Goal: Task Accomplishment & Management: Manage account settings

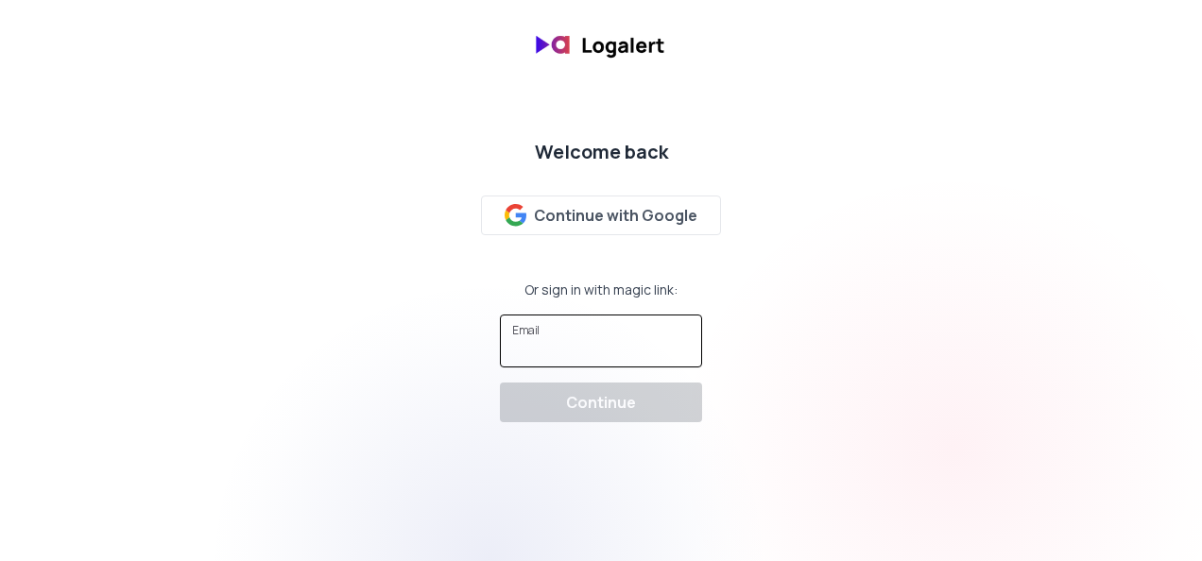
click at [565, 355] on input "Email" at bounding box center [601, 349] width 178 height 19
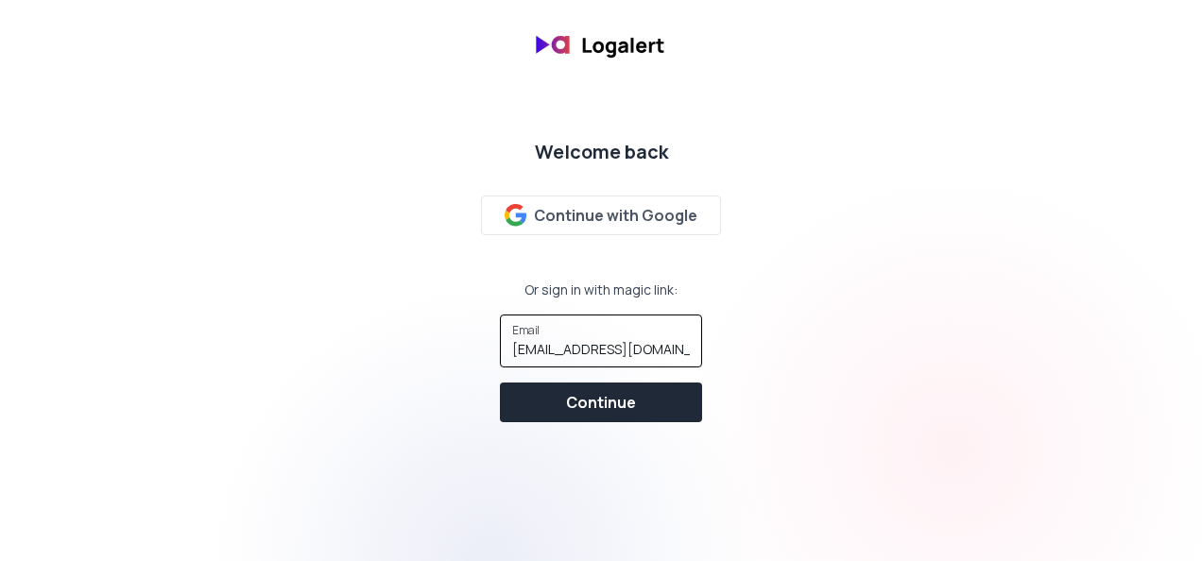
type input "[EMAIL_ADDRESS][DOMAIN_NAME]"
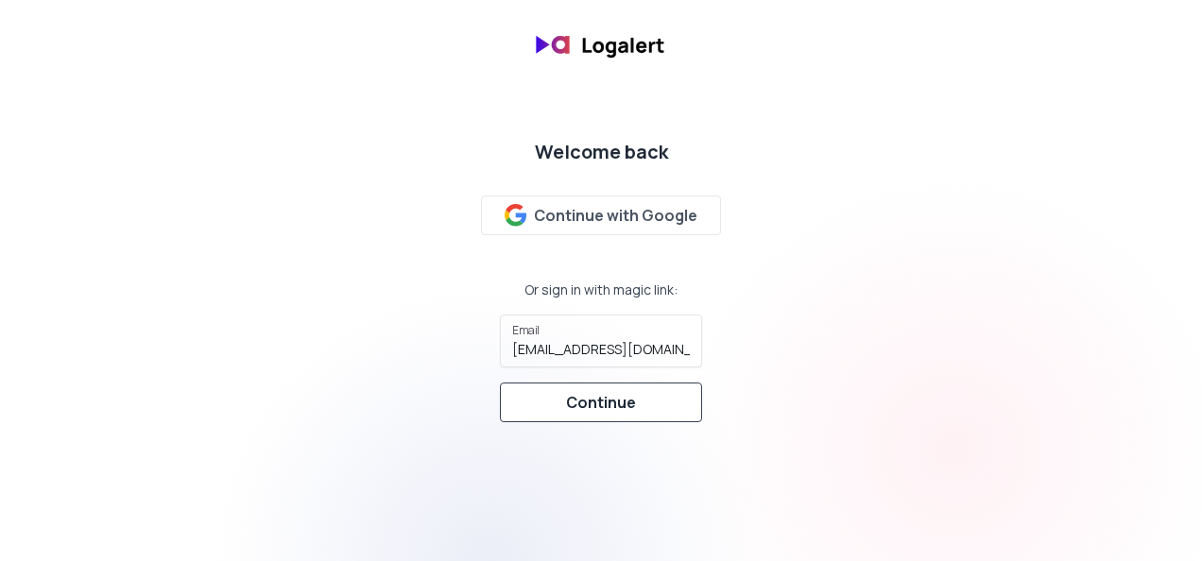
click at [607, 405] on div "Continue" at bounding box center [601, 402] width 70 height 23
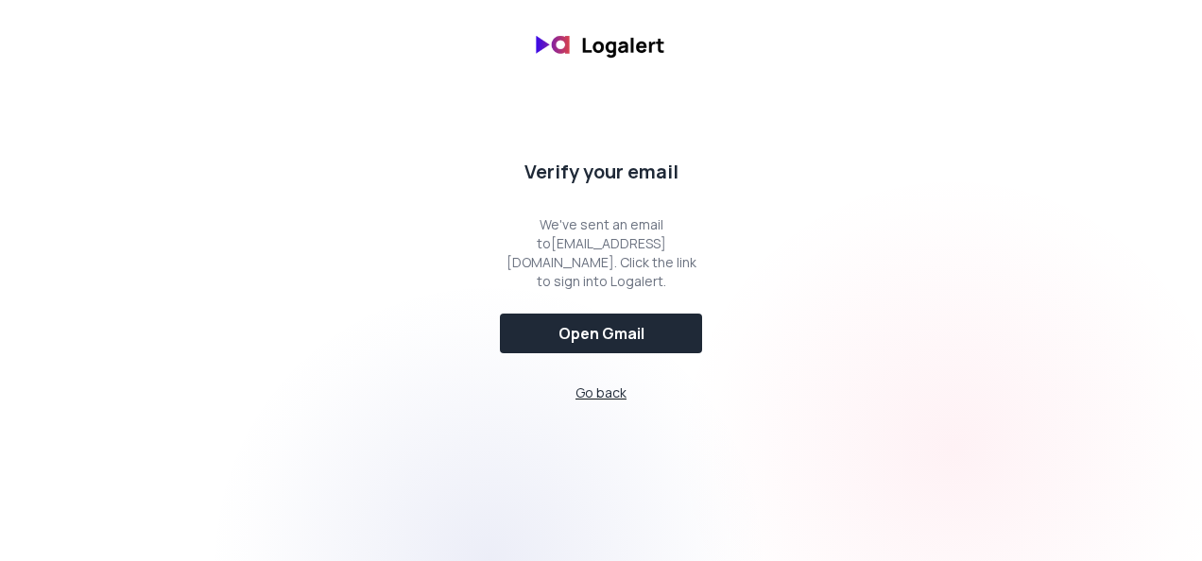
click at [592, 386] on span "Go back" at bounding box center [601, 393] width 51 height 18
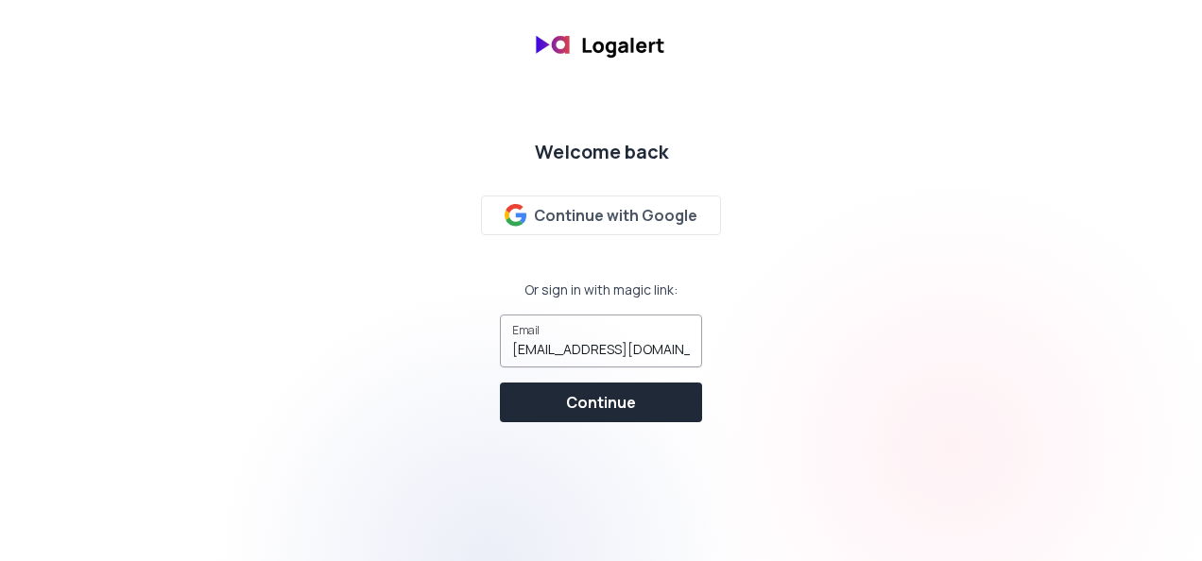
click at [686, 357] on input "[EMAIL_ADDRESS][DOMAIN_NAME]" at bounding box center [601, 349] width 178 height 19
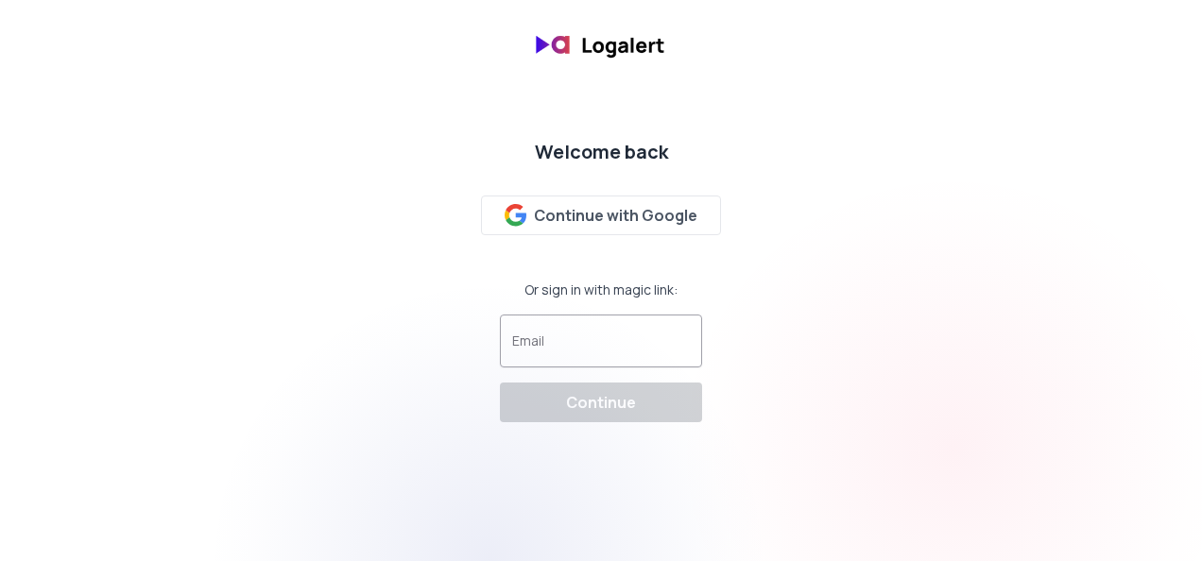
click at [612, 340] on input "Email" at bounding box center [601, 349] width 178 height 19
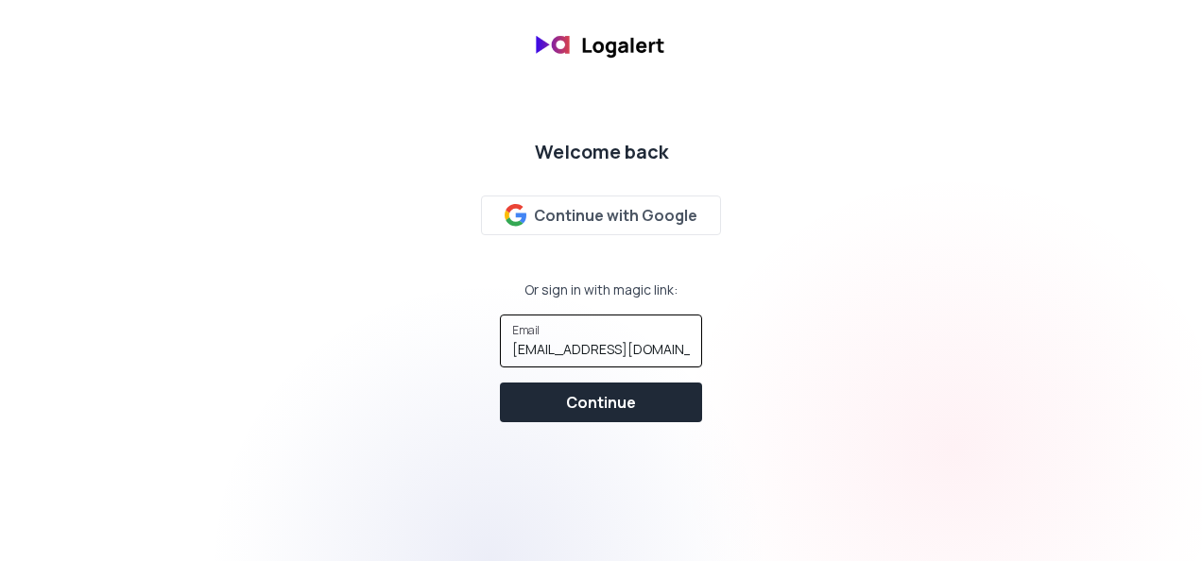
type input "malanier2024@outlook.com"
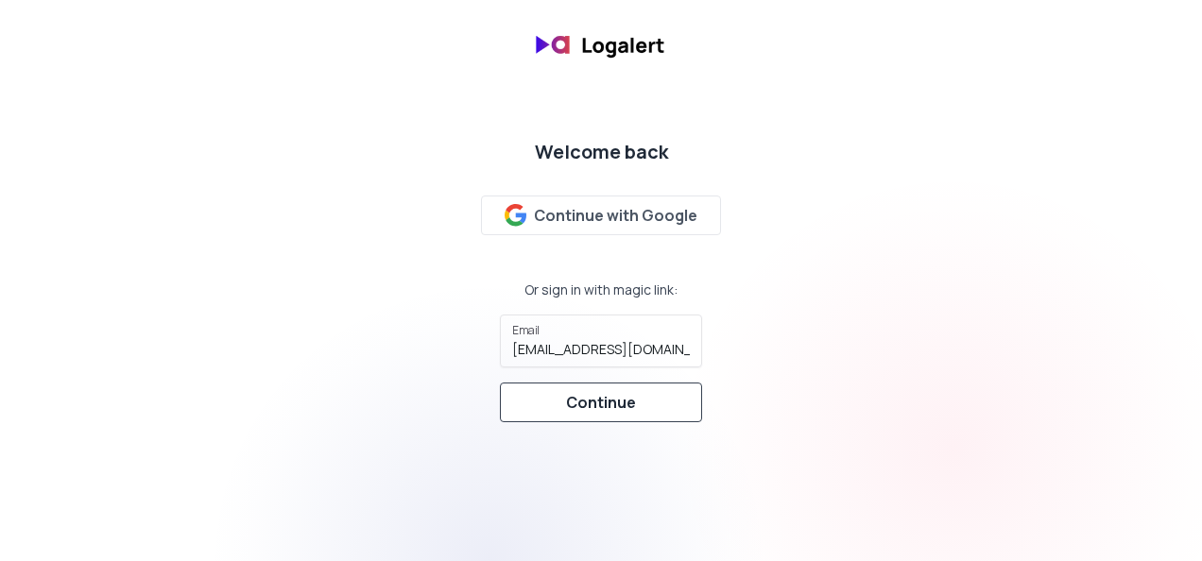
click at [602, 399] on div "Continue" at bounding box center [601, 402] width 70 height 23
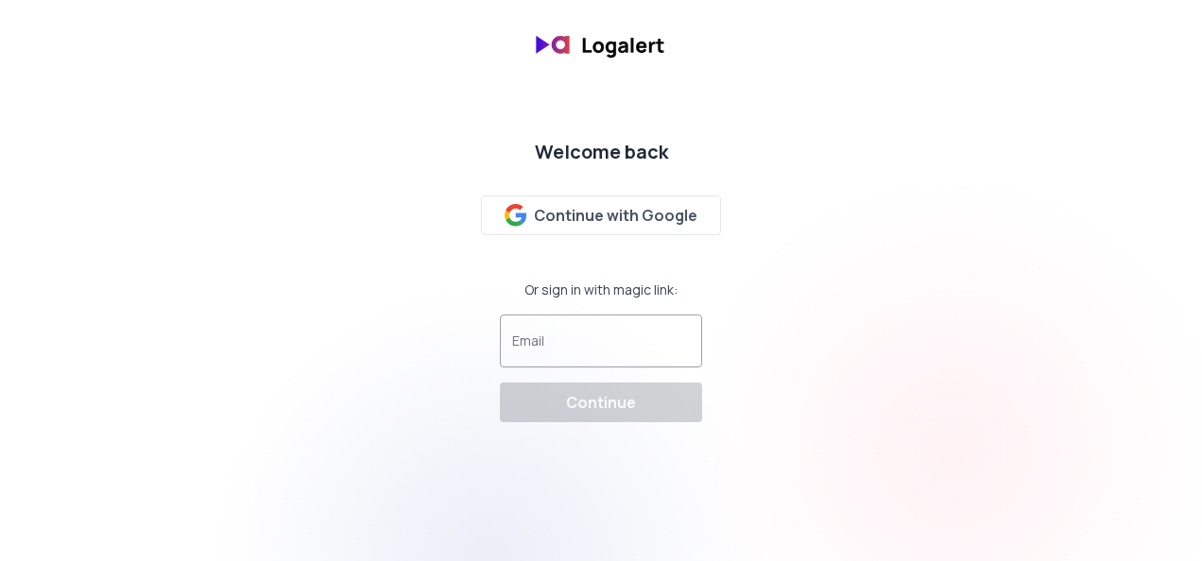
drag, startPoint x: 0, startPoint y: 0, endPoint x: 584, endPoint y: 354, distance: 682.8
click at [584, 354] on input "Email" at bounding box center [601, 349] width 178 height 19
click at [607, 360] on div "Email" at bounding box center [601, 341] width 202 height 53
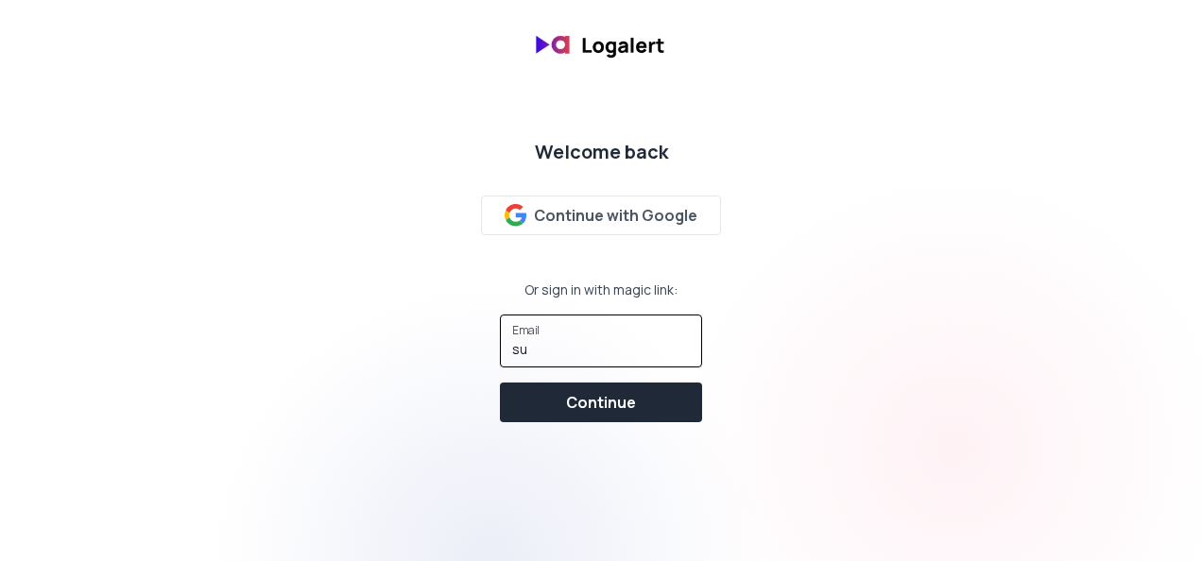
type input "[EMAIL_ADDRESS][DOMAIN_NAME]"
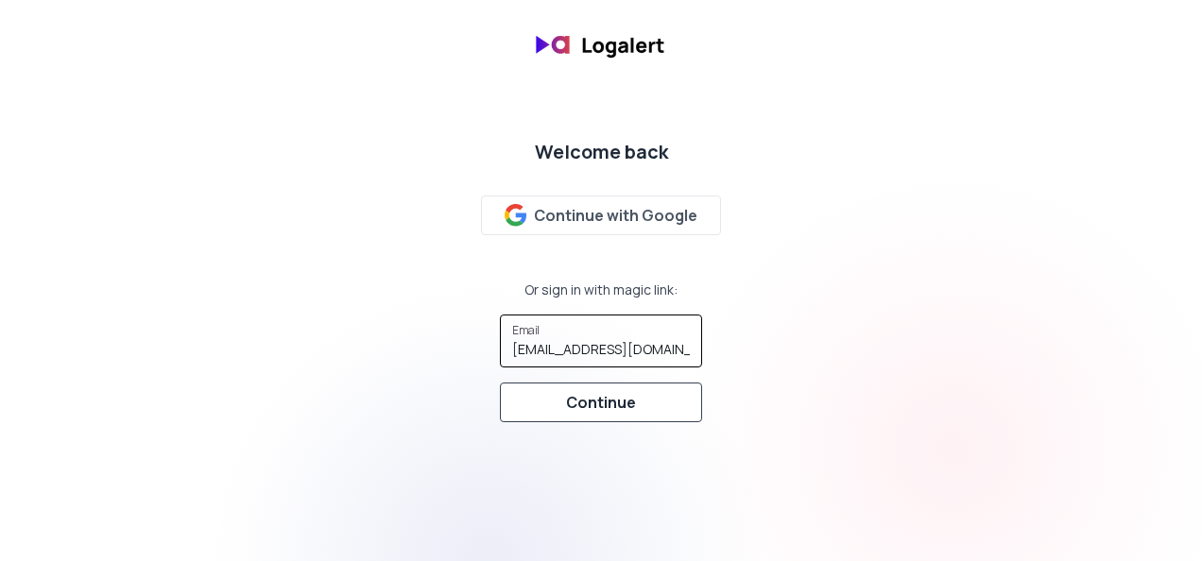
click at [631, 411] on div "Continue" at bounding box center [601, 402] width 70 height 23
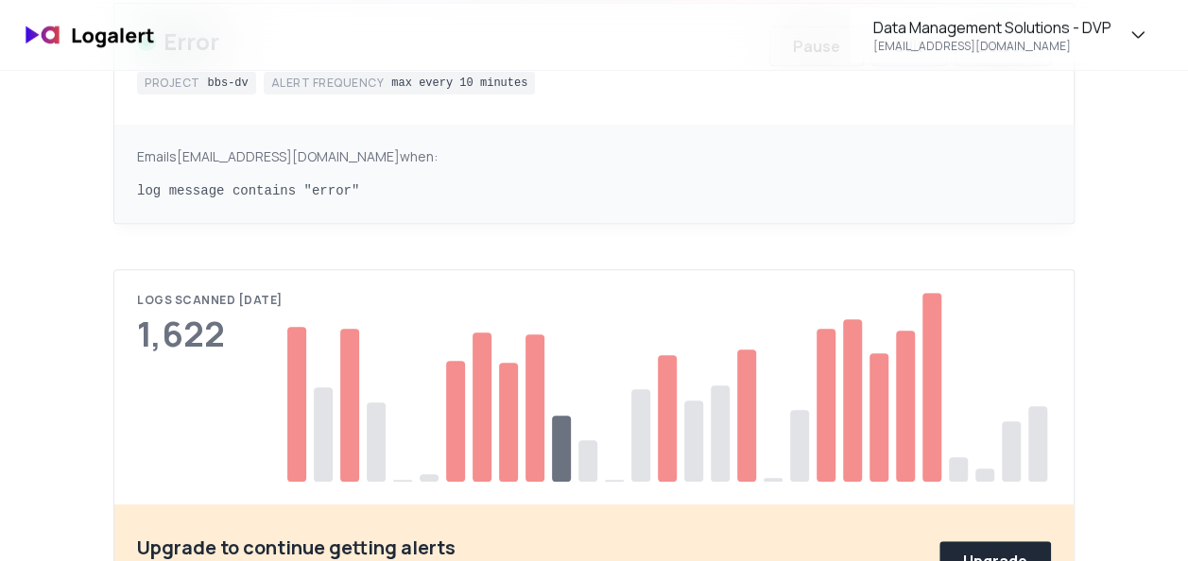
scroll to position [121, 0]
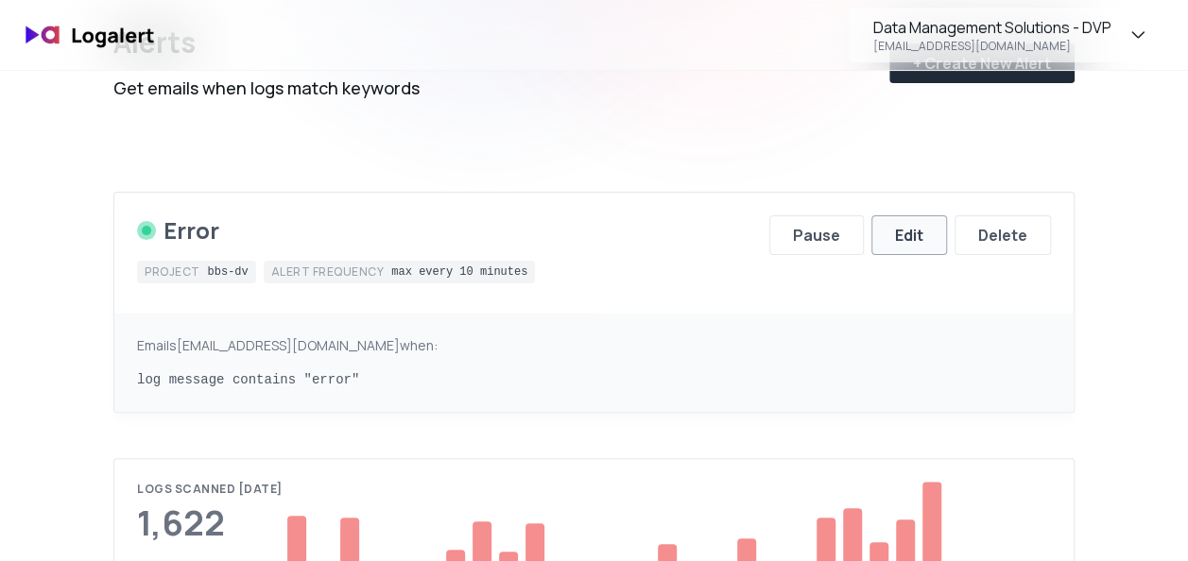
click at [919, 244] on div "Edit" at bounding box center [909, 235] width 28 height 23
